Goal: Use online tool/utility

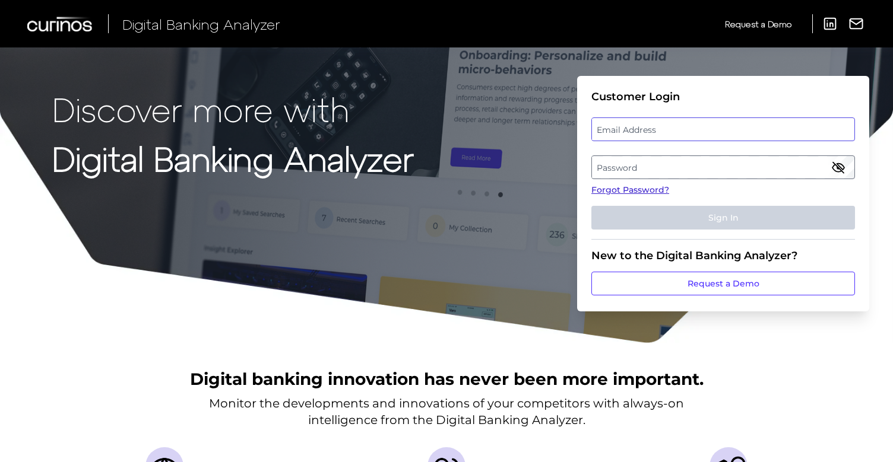
type input "[PERSON_NAME][EMAIL_ADDRESS][DOMAIN_NAME]"
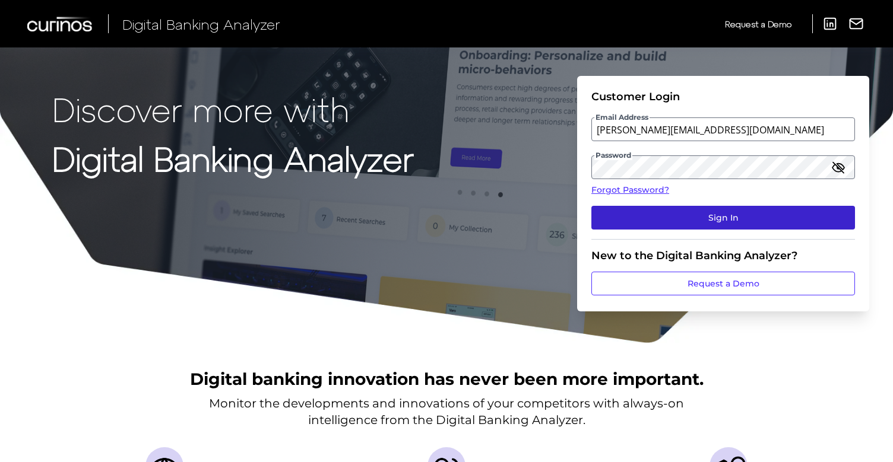
click at [706, 219] on button "Sign In" at bounding box center [723, 218] width 264 height 24
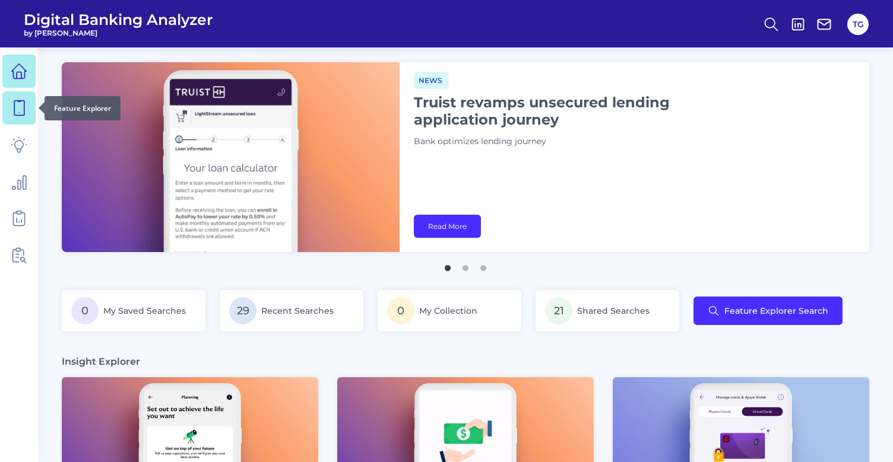
click at [13, 108] on icon at bounding box center [19, 108] width 17 height 17
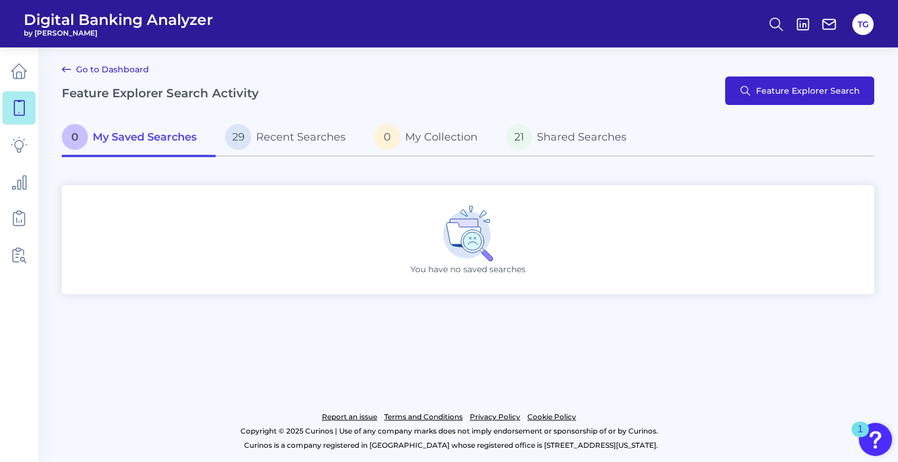
click at [847, 94] on span "Feature Explorer Search" at bounding box center [808, 90] width 104 height 9
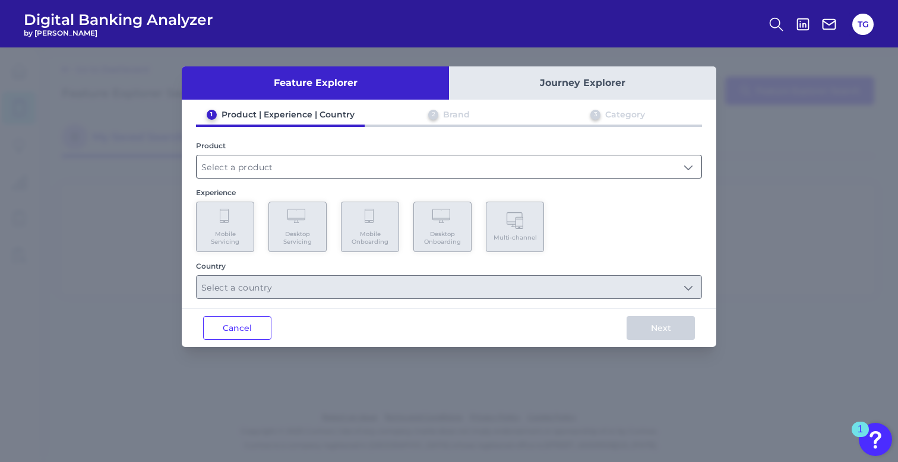
click at [251, 173] on input "text" at bounding box center [448, 167] width 505 height 23
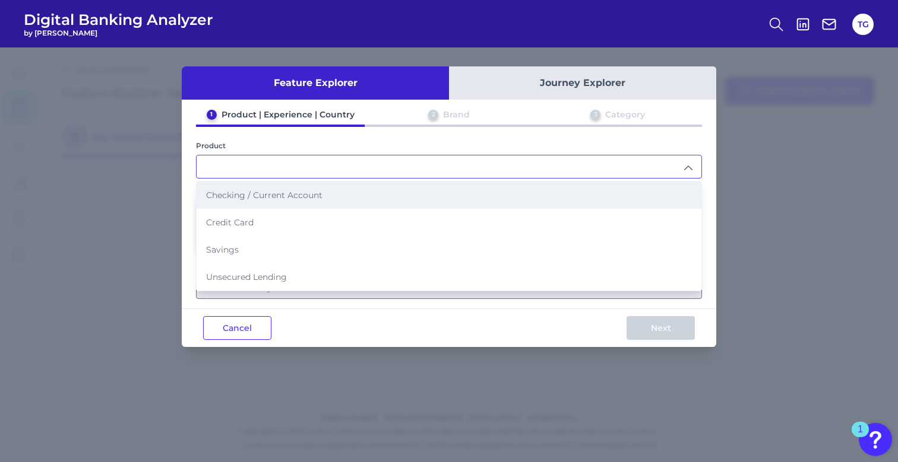
click at [290, 194] on span "Checking / Current Account" at bounding box center [264, 195] width 116 height 11
type input "Checking / Current Account"
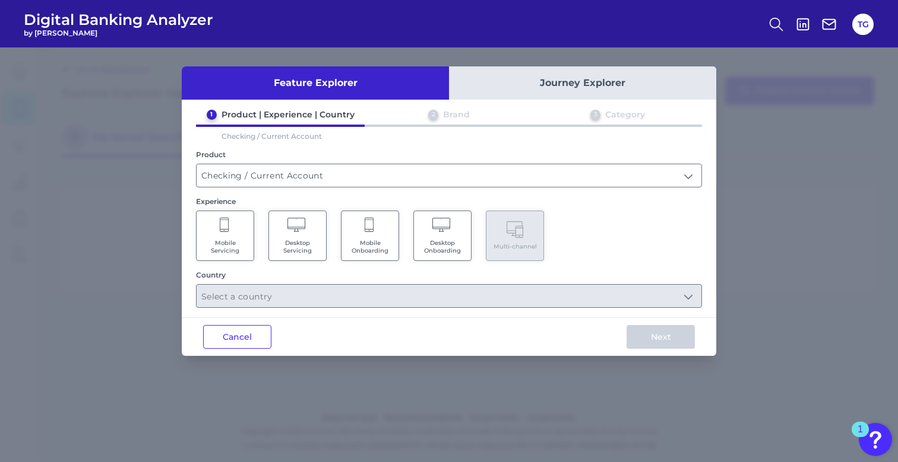
click at [225, 218] on icon at bounding box center [225, 226] width 11 height 17
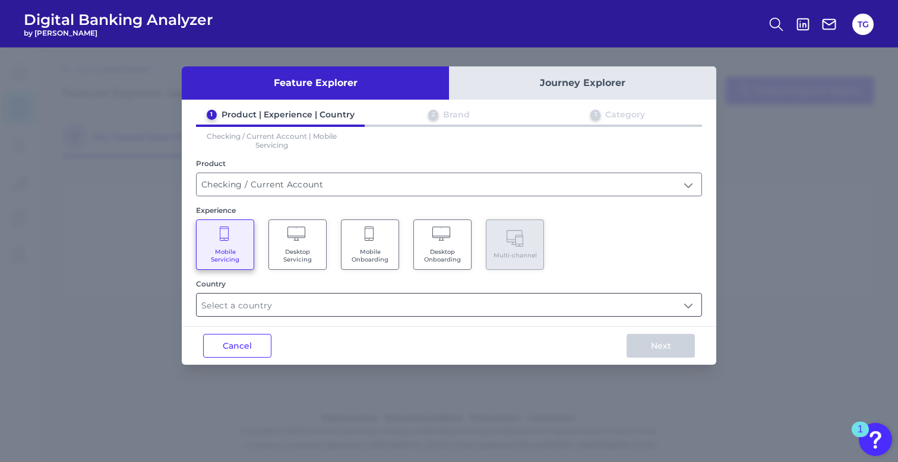
click at [690, 305] on input "text" at bounding box center [448, 305] width 505 height 23
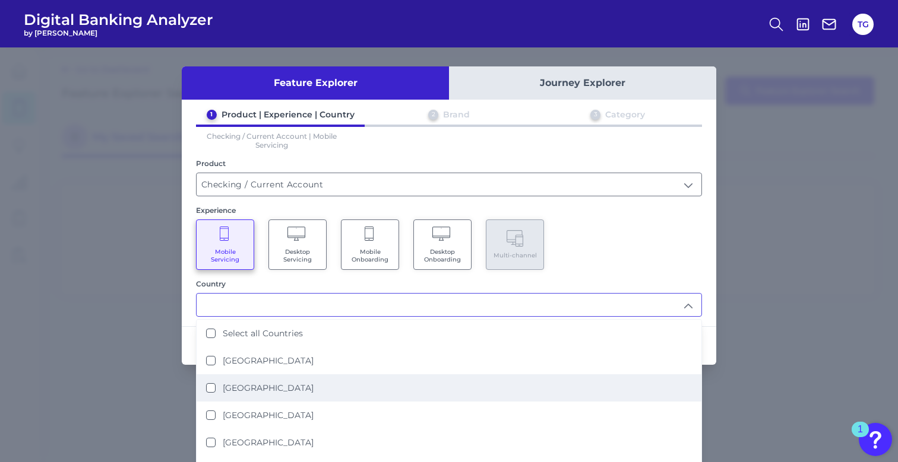
click at [282, 387] on label "[GEOGRAPHIC_DATA]" at bounding box center [268, 388] width 91 height 11
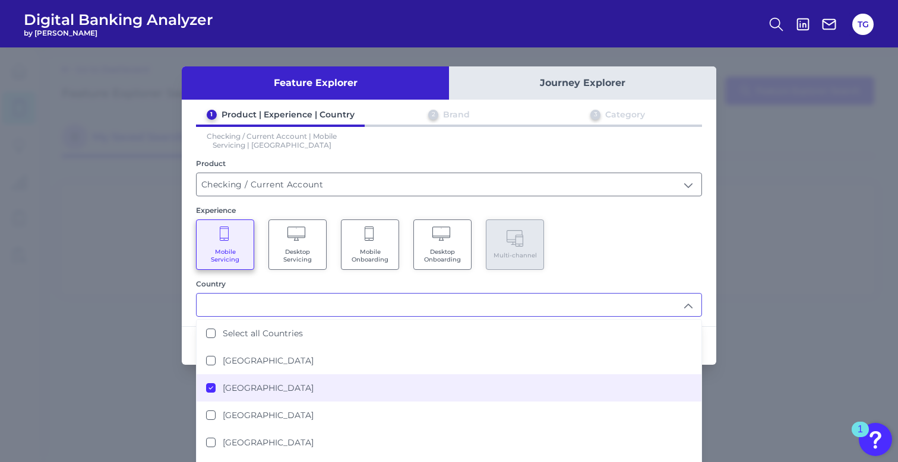
type input "[GEOGRAPHIC_DATA]"
click at [665, 230] on div "Mobile Servicing Desktop Servicing Mobile Onboarding Desktop Onboarding Multi-c…" at bounding box center [449, 245] width 506 height 50
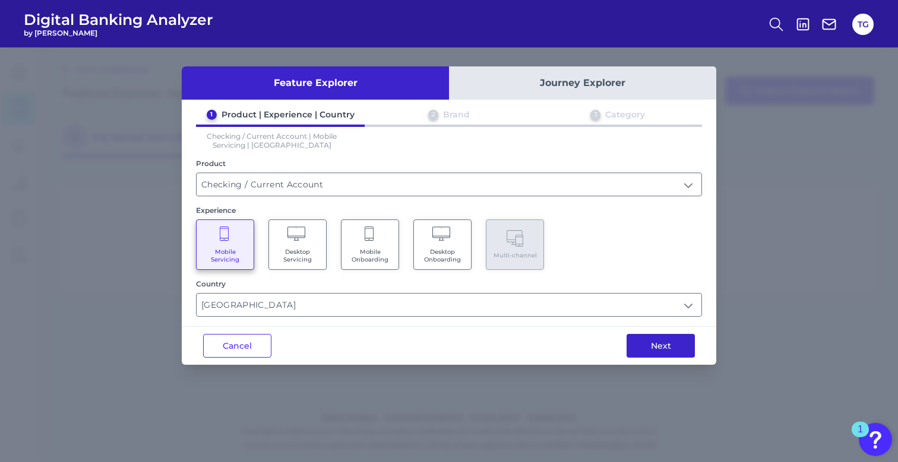
click at [652, 345] on button "Next" at bounding box center [660, 346] width 68 height 24
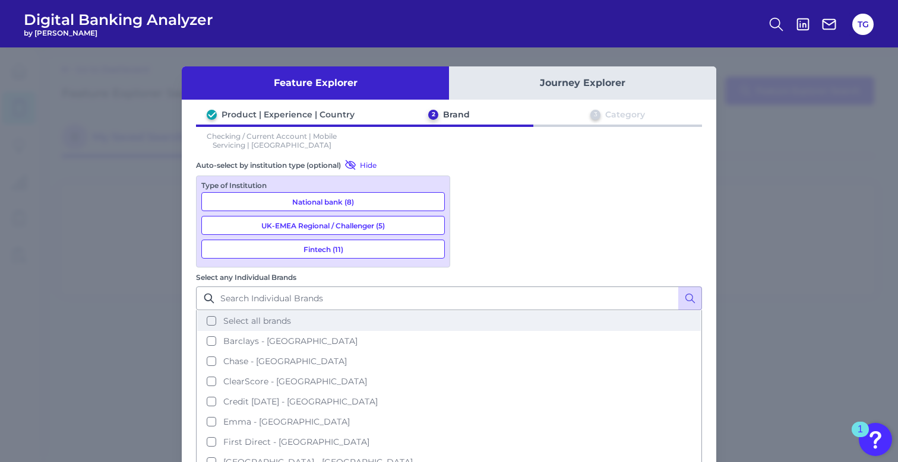
click at [291, 316] on span "Select all brands" at bounding box center [257, 321] width 68 height 11
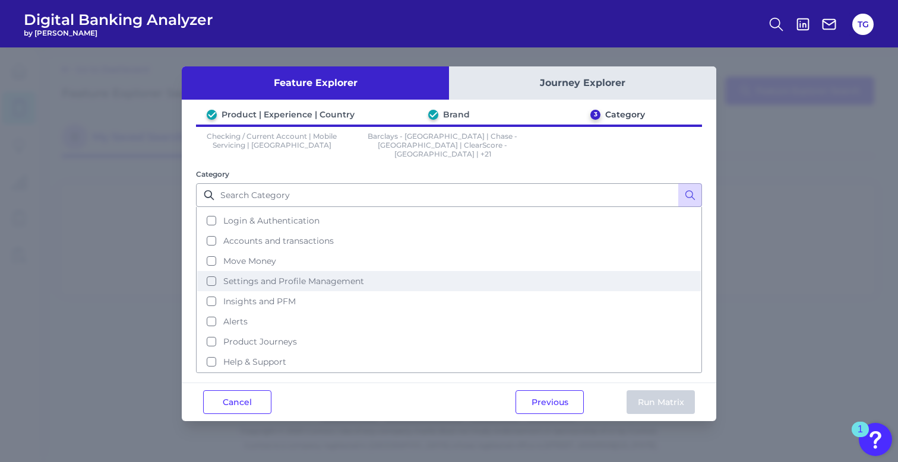
scroll to position [58, 0]
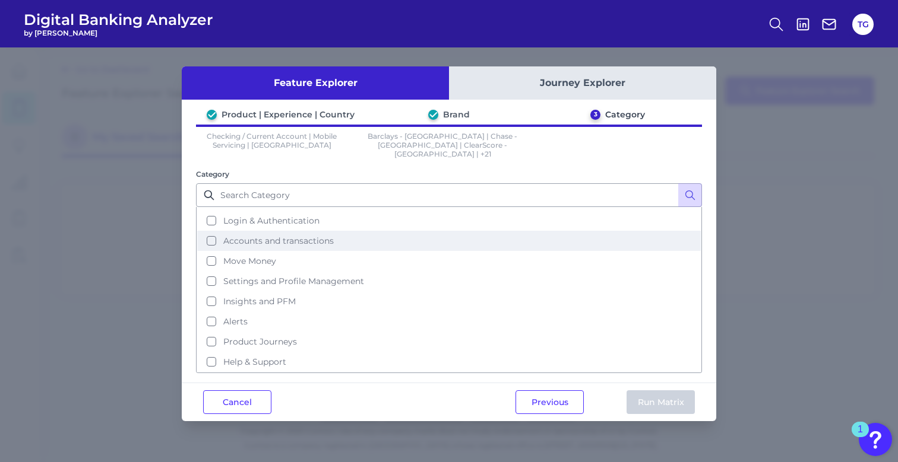
click at [211, 236] on button "Accounts and transactions" at bounding box center [448, 241] width 503 height 20
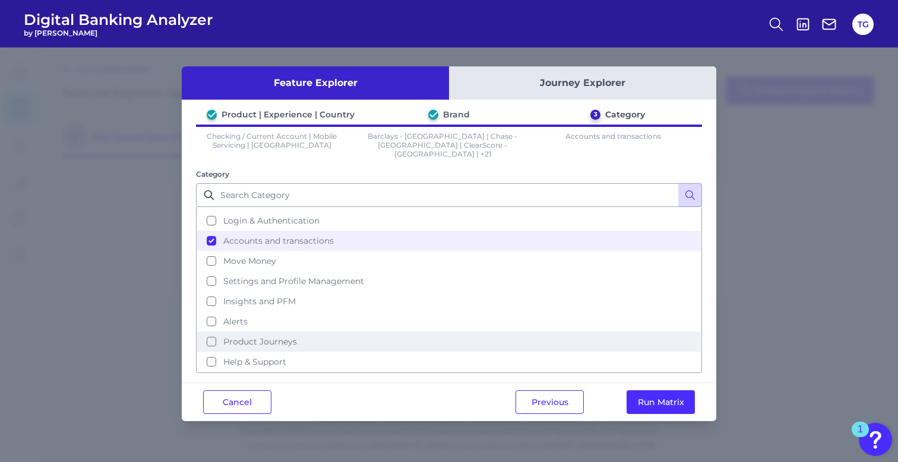
click at [211, 333] on button "Product Journeys" at bounding box center [448, 342] width 503 height 20
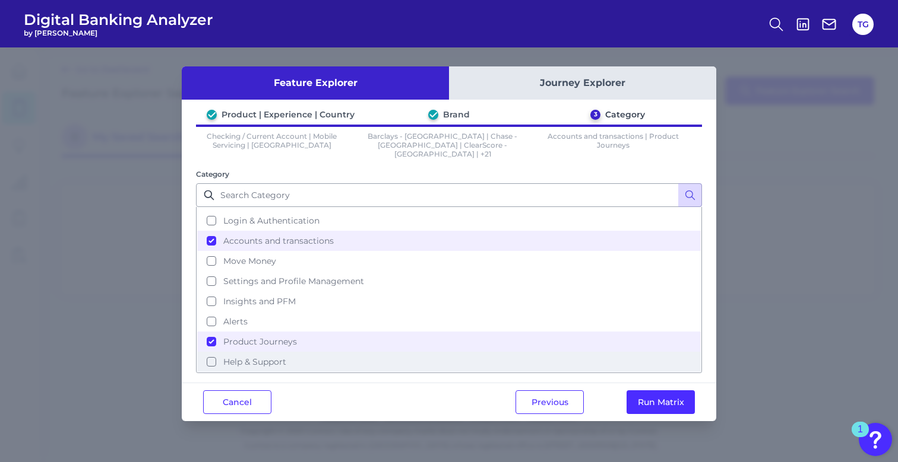
click at [209, 355] on button "Help & Support" at bounding box center [448, 362] width 503 height 20
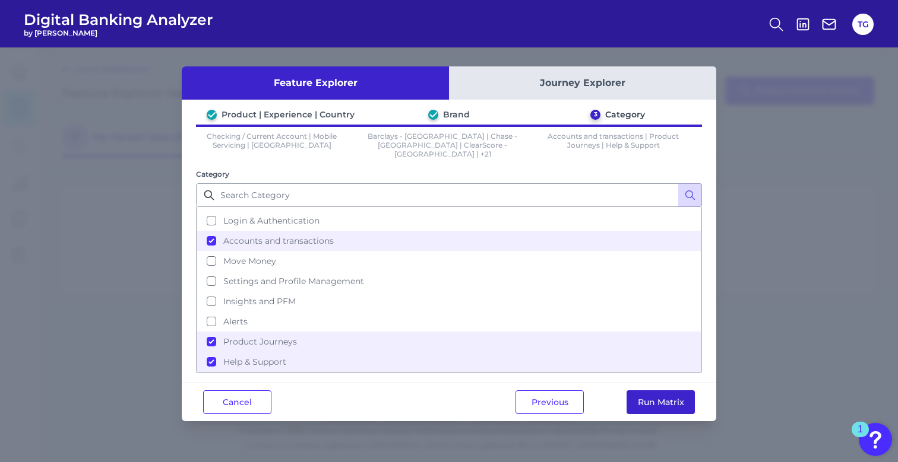
click at [668, 402] on button "Run Matrix" at bounding box center [660, 403] width 68 height 24
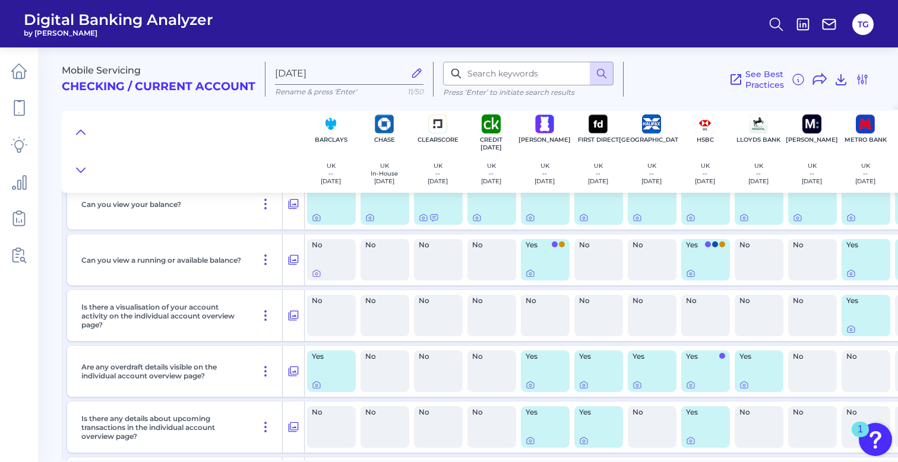
scroll to position [997, 0]
